Goal: Find specific page/section: Find specific page/section

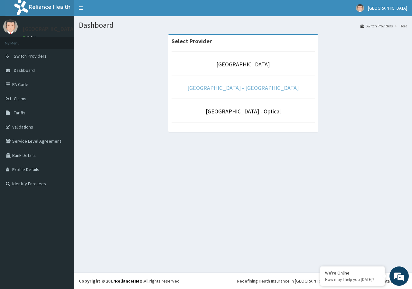
click at [239, 85] on link "[GEOGRAPHIC_DATA] - [GEOGRAPHIC_DATA]" at bounding box center [243, 87] width 111 height 7
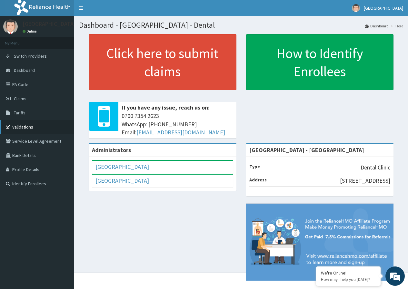
click at [33, 129] on link "Validations" at bounding box center [37, 127] width 74 height 14
